Goal: Task Accomplishment & Management: Use online tool/utility

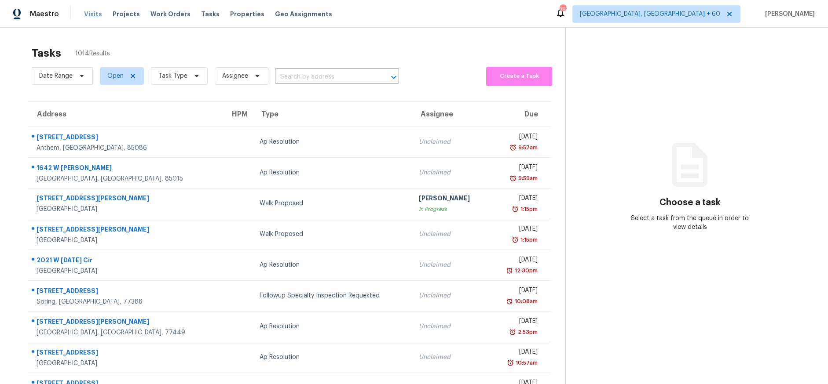
click at [94, 17] on span "Visits" at bounding box center [93, 14] width 18 height 9
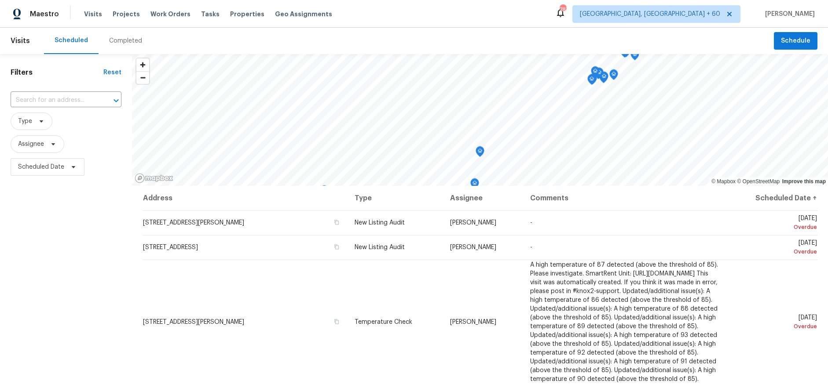
click at [125, 45] on div "Completed" at bounding box center [126, 41] width 54 height 26
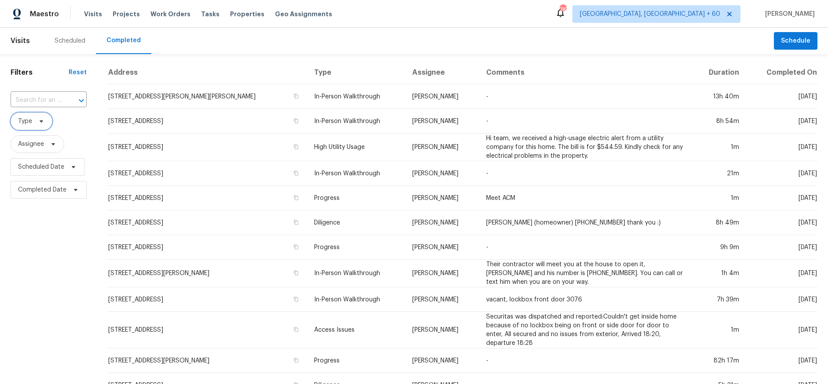
click at [43, 121] on icon at bounding box center [41, 121] width 7 height 7
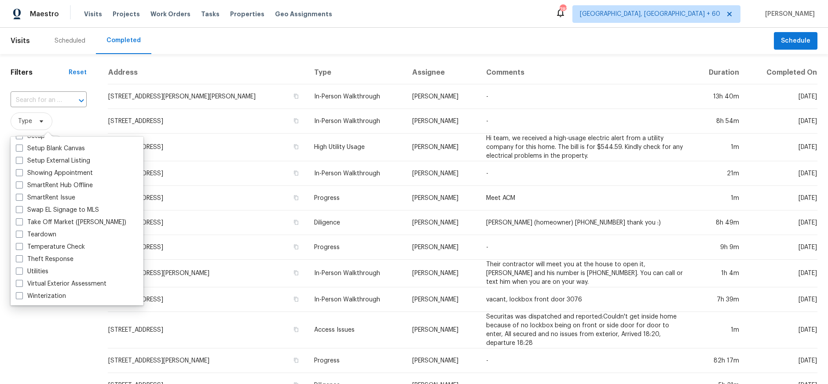
scroll to position [748, 0]
click at [86, 281] on label "Virtual Exterior Assessment" at bounding box center [61, 283] width 91 height 9
click at [22, 281] on input "Virtual Exterior Assessment" at bounding box center [19, 282] width 6 height 6
checkbox input "true"
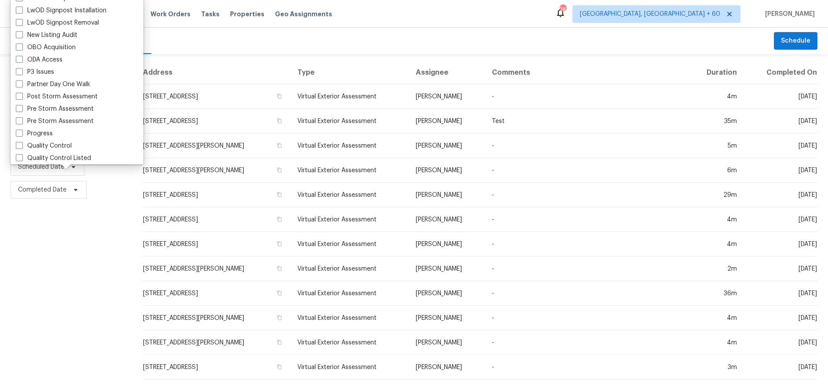
scroll to position [468, 0]
click at [90, 212] on div "Filters Reset ​ Virtual Exterior Assessment Assignee Scheduled Date Completed D…" at bounding box center [66, 327] width 132 height 546
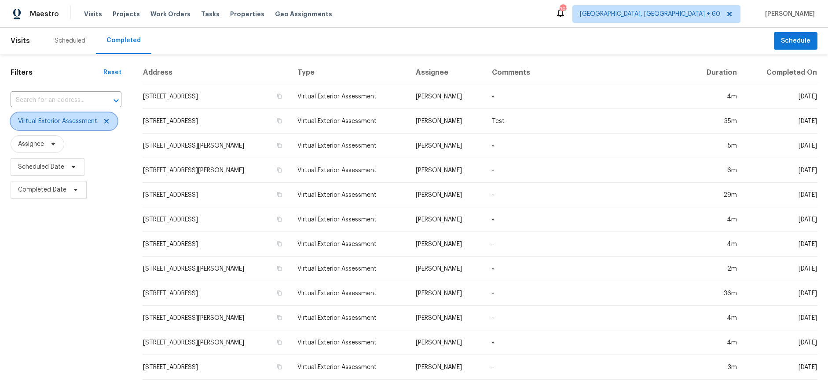
click at [109, 124] on icon at bounding box center [106, 121] width 7 height 7
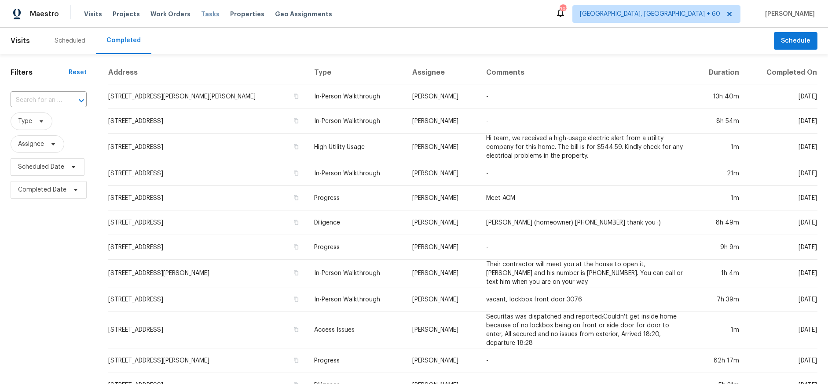
click at [205, 16] on span "Tasks" at bounding box center [210, 14] width 18 height 6
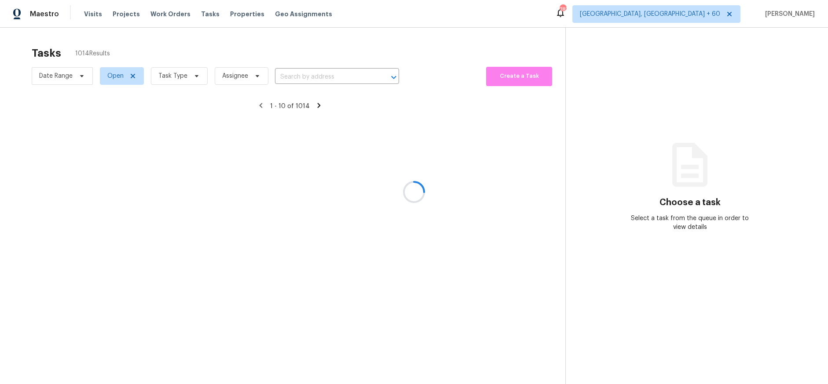
click at [132, 78] on div at bounding box center [414, 192] width 828 height 384
click at [119, 80] on div at bounding box center [414, 192] width 828 height 384
click at [201, 80] on div at bounding box center [414, 192] width 828 height 384
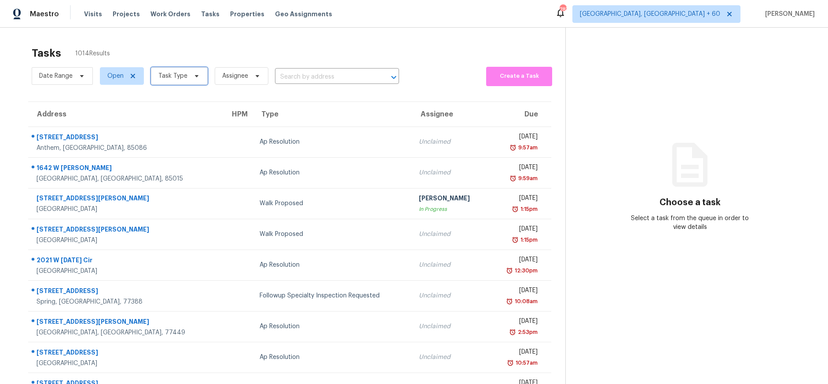
click at [183, 80] on span "Task Type" at bounding box center [172, 76] width 29 height 9
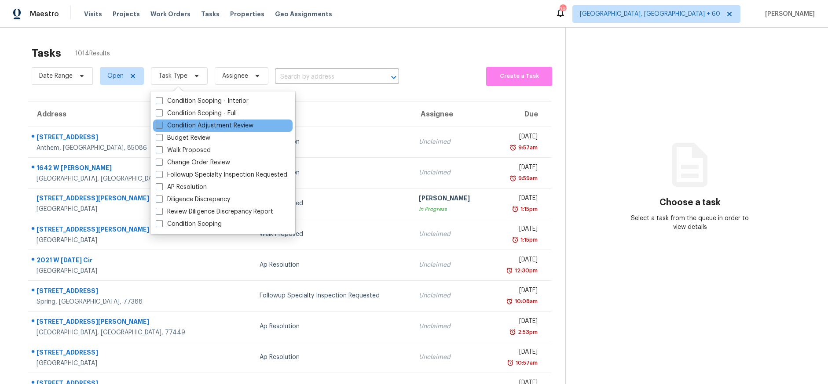
click at [181, 125] on label "Condition Adjustment Review" at bounding box center [205, 125] width 98 height 9
click at [161, 125] on input "Condition Adjustment Review" at bounding box center [159, 124] width 6 height 6
checkbox input "true"
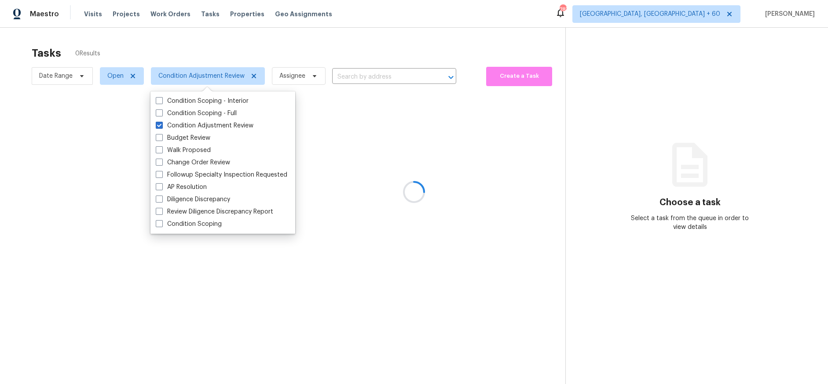
click at [127, 78] on div at bounding box center [414, 192] width 828 height 384
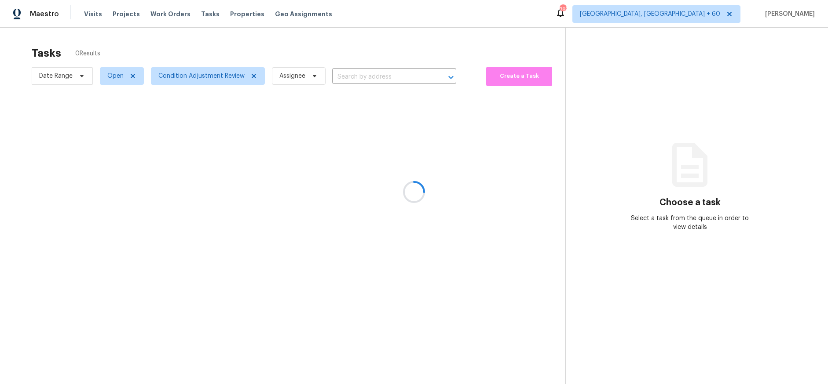
click at [127, 78] on div at bounding box center [414, 192] width 828 height 384
click at [133, 77] on div at bounding box center [414, 192] width 828 height 384
click at [133, 77] on icon at bounding box center [133, 76] width 4 height 4
click at [133, 77] on div at bounding box center [414, 192] width 828 height 384
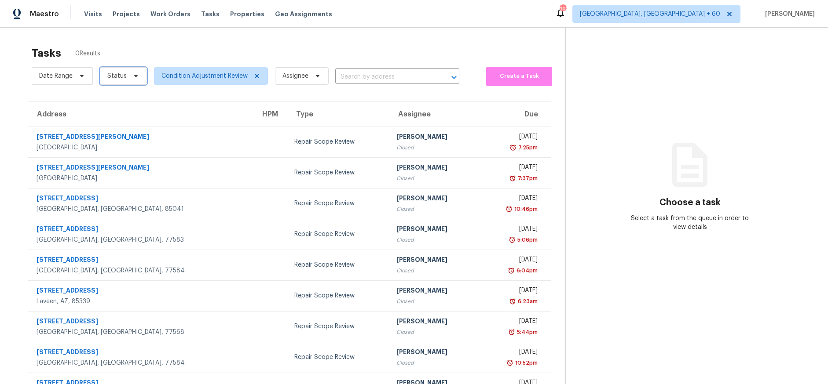
click at [130, 77] on span at bounding box center [135, 76] width 10 height 7
click at [121, 99] on label "Closed" at bounding box center [121, 101] width 32 height 9
click at [110, 99] on input "Closed" at bounding box center [108, 100] width 6 height 6
checkbox input "true"
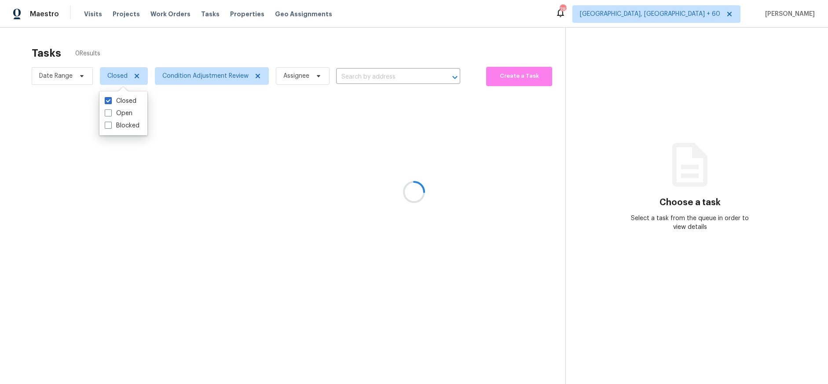
click at [256, 41] on div at bounding box center [414, 192] width 828 height 384
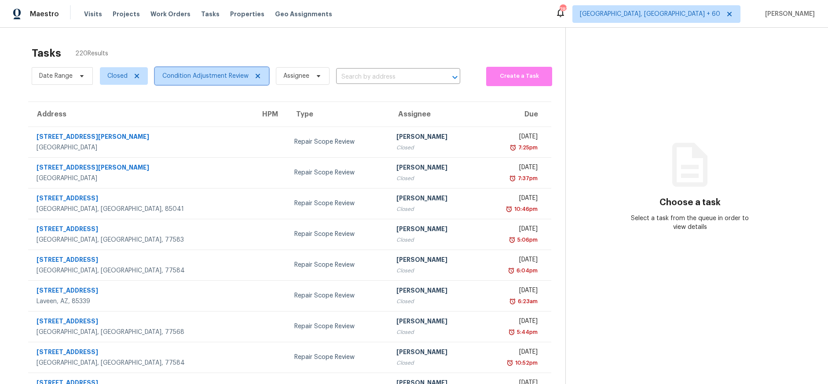
click at [227, 80] on span "Condition Adjustment Review" at bounding box center [205, 76] width 86 height 9
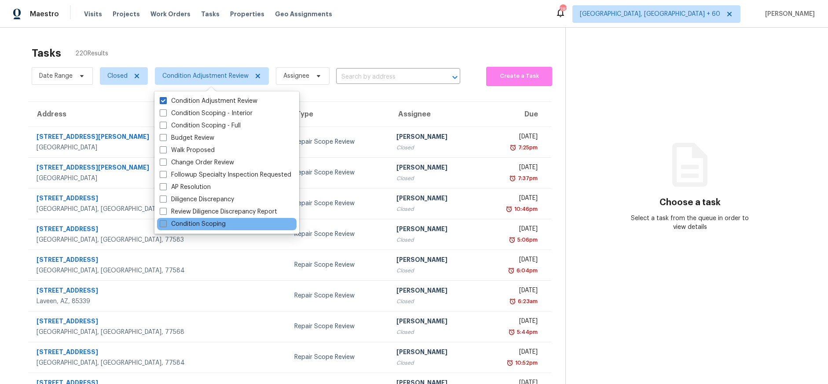
click at [193, 220] on label "Condition Scoping" at bounding box center [193, 224] width 66 height 9
click at [165, 220] on input "Condition Scoping" at bounding box center [163, 223] width 6 height 6
checkbox input "true"
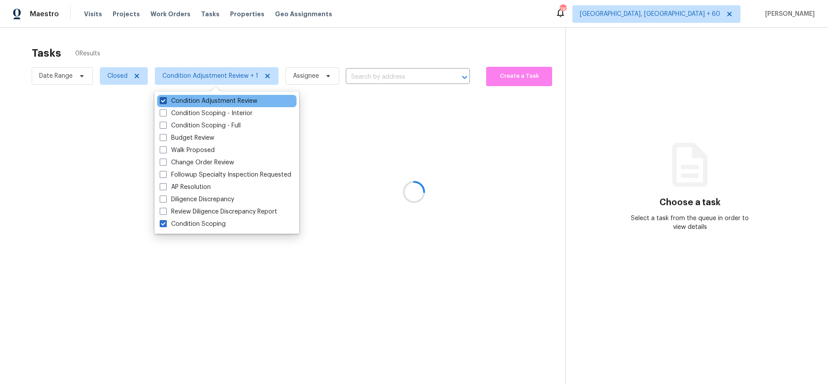
click at [177, 99] on label "Condition Adjustment Review" at bounding box center [209, 101] width 98 height 9
click at [165, 99] on input "Condition Adjustment Review" at bounding box center [163, 100] width 6 height 6
checkbox input "false"
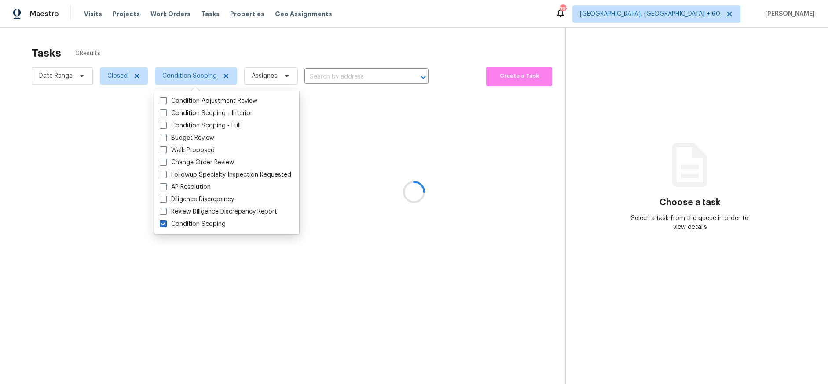
click at [399, 216] on div at bounding box center [414, 192] width 828 height 384
